Goal: Transaction & Acquisition: Purchase product/service

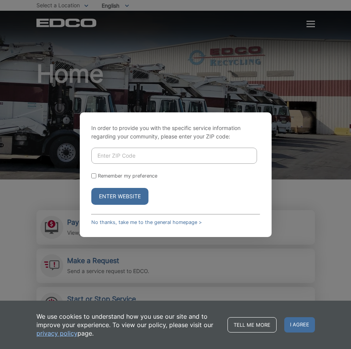
click at [185, 155] on input "Enter ZIP Code" at bounding box center [174, 156] width 166 height 16
type input "92109"
click at [96, 176] on input "Remember my preference" at bounding box center [93, 175] width 5 height 5
checkbox input "true"
click at [110, 193] on button "Enter Website" at bounding box center [119, 196] width 57 height 17
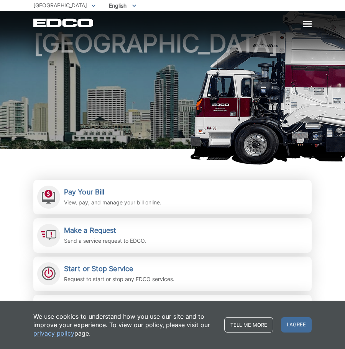
scroll to position [77, 0]
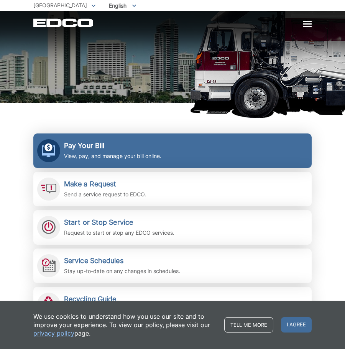
click at [147, 156] on p "View, pay, and manage your bill online." at bounding box center [112, 156] width 97 height 8
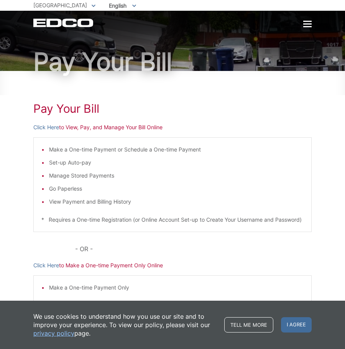
scroll to position [76, 0]
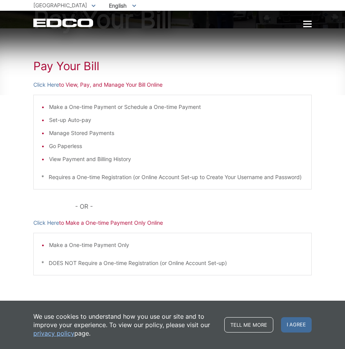
click at [313, 82] on div "Pay Your Bill Click Here to View, Pay, and Manage Your Bill Online Make a One-t…" at bounding box center [172, 172] width 345 height 289
click at [314, 95] on div "Pay Your Bill Click Here to View, Pay, and Manage Your Bill Online Make a One-t…" at bounding box center [172, 172] width 345 height 289
click at [336, 183] on div "Pay Your Bill Click Here to View, Pay, and Manage Your Bill Online Make a One-t…" at bounding box center [172, 172] width 345 height 289
click at [53, 224] on link "Click Here" at bounding box center [46, 223] width 26 height 8
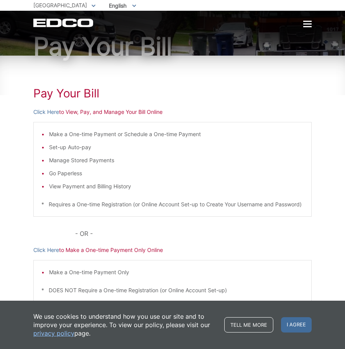
scroll to position [0, 0]
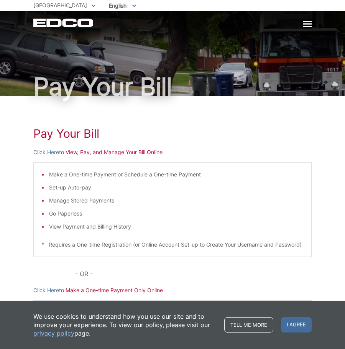
click at [29, 143] on div "Pay Your Bill Click Here to View, Pay, and Manage Your Bill Online Make a One-t…" at bounding box center [172, 240] width 345 height 289
